Goal: Transaction & Acquisition: Purchase product/service

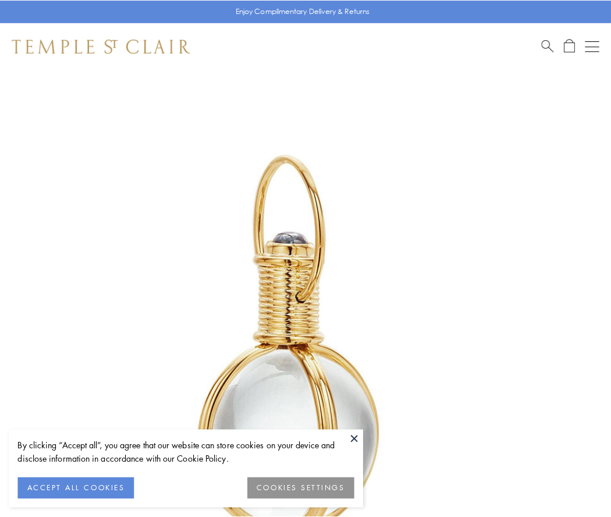
scroll to position [304, 0]
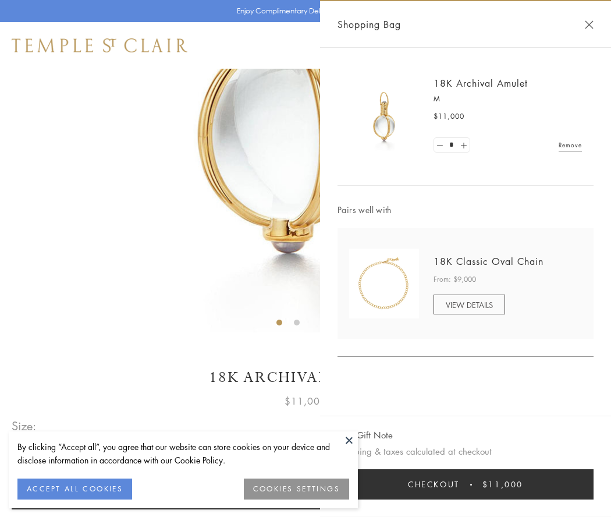
click at [466, 484] on button "Checkout $11,000" at bounding box center [466, 484] width 256 height 30
